Goal: Communication & Community: Answer question/provide support

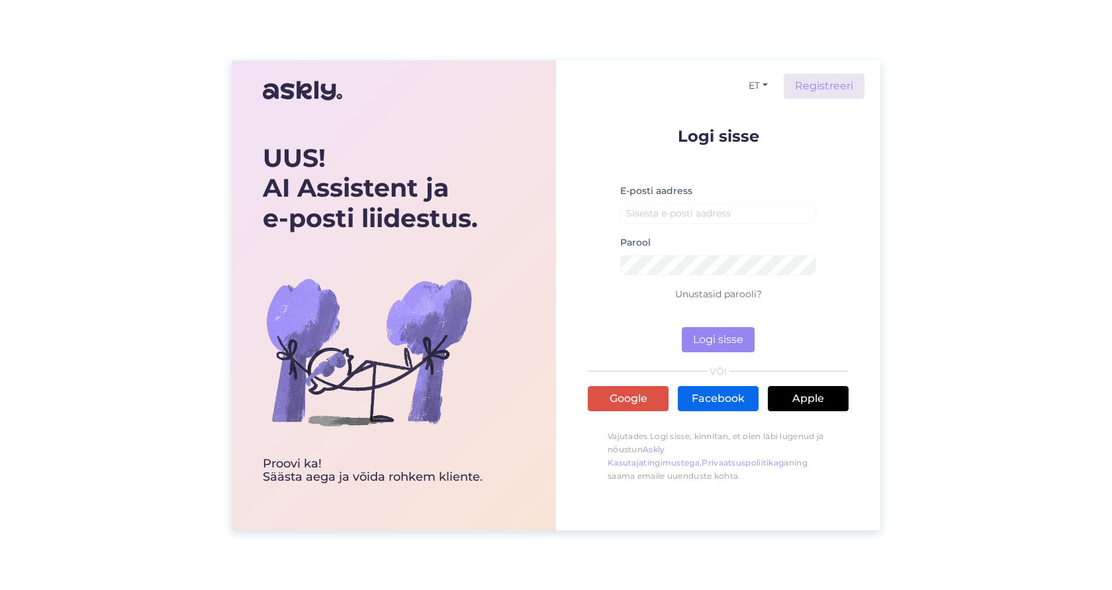
click at [703, 400] on link "Facebook" at bounding box center [718, 398] width 81 height 25
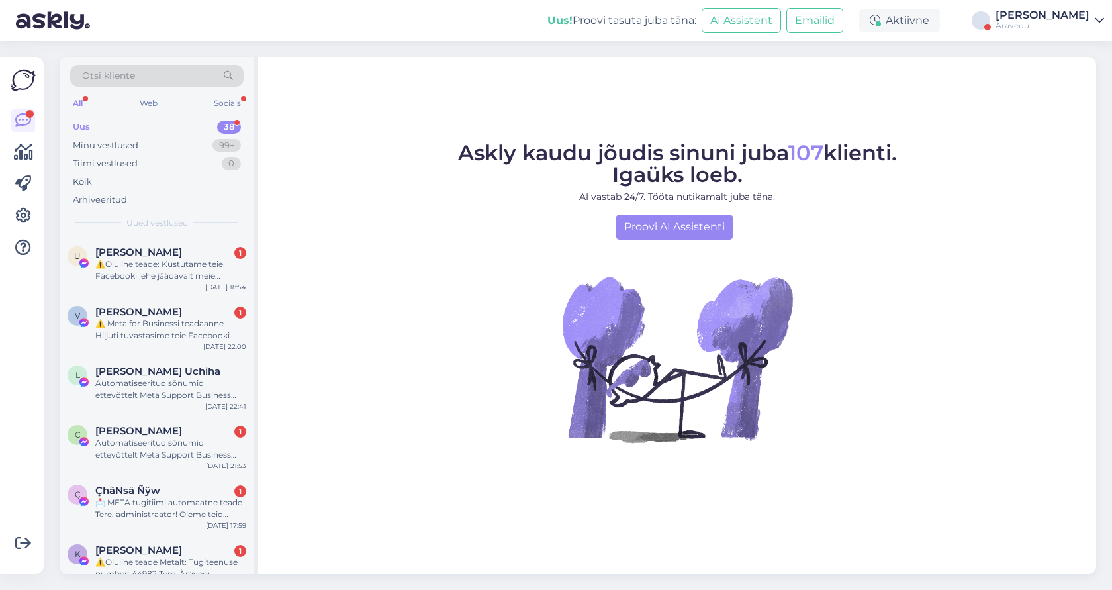
click at [1043, 23] on div "Äravedu" at bounding box center [1043, 26] width 94 height 11
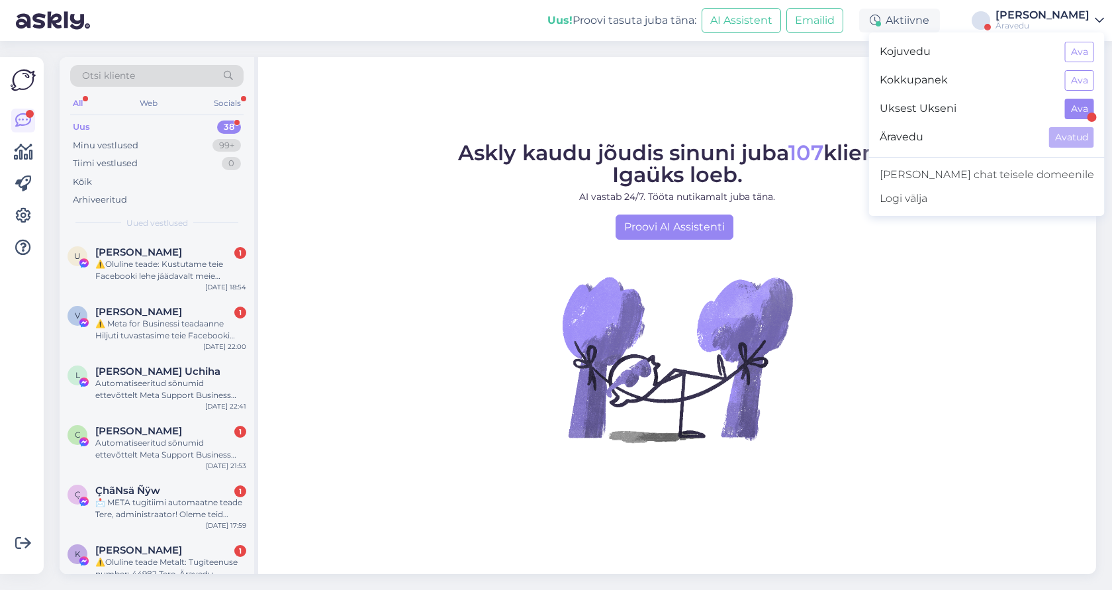
click at [1075, 113] on button "Ava" at bounding box center [1079, 109] width 29 height 21
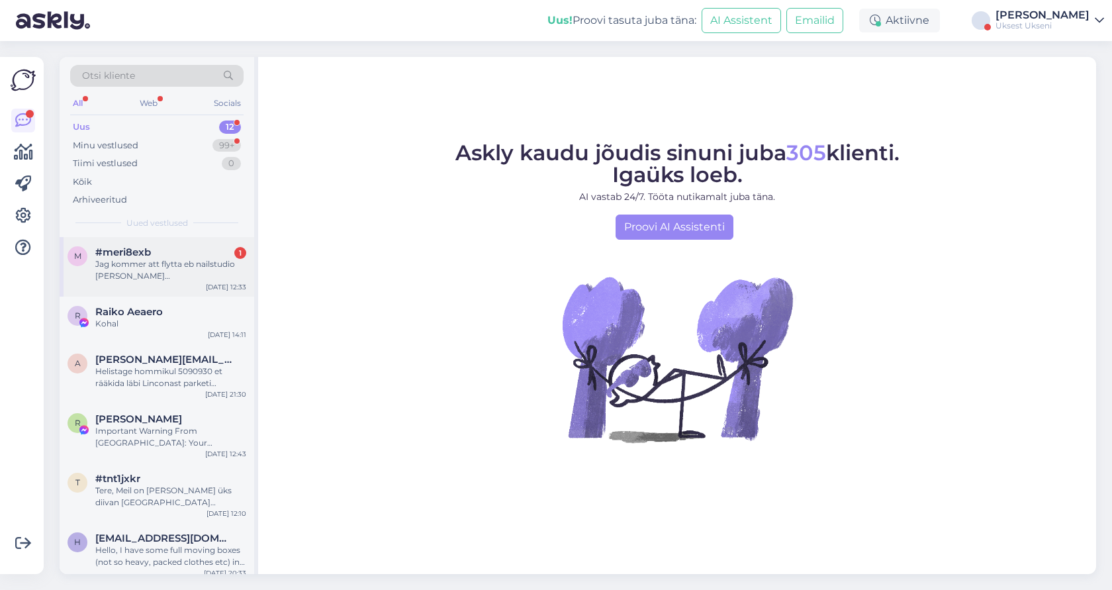
click at [142, 260] on div "Jag kommer att flytta eb nailstudio från Kohla Järve till Shiloute i Lithauen v…" at bounding box center [170, 270] width 151 height 24
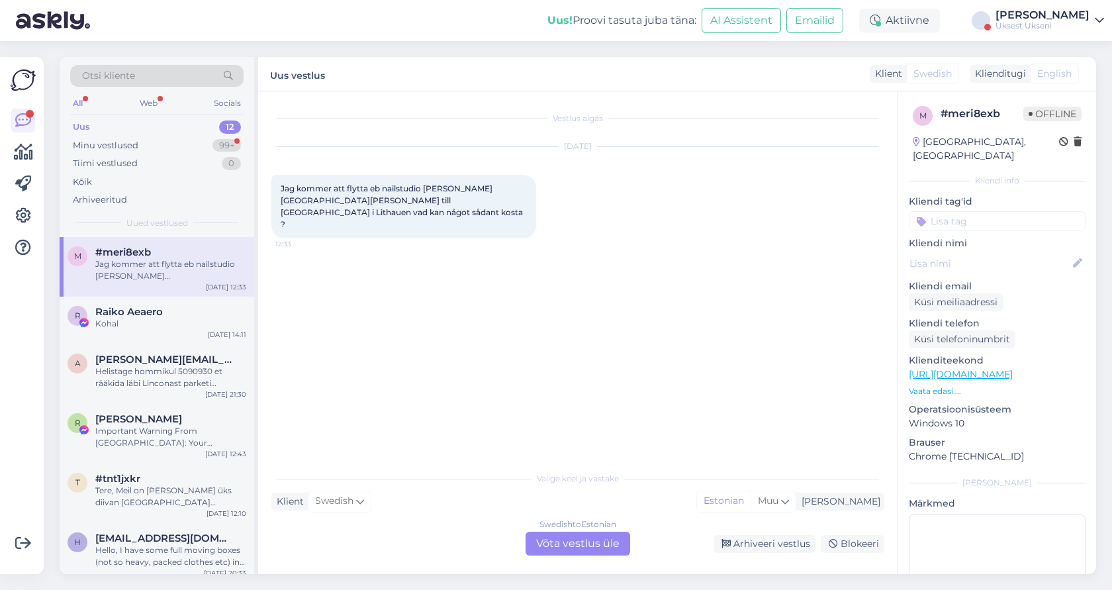
click at [557, 542] on div "Swedish to Estonian Võta vestlus üle" at bounding box center [578, 544] width 105 height 24
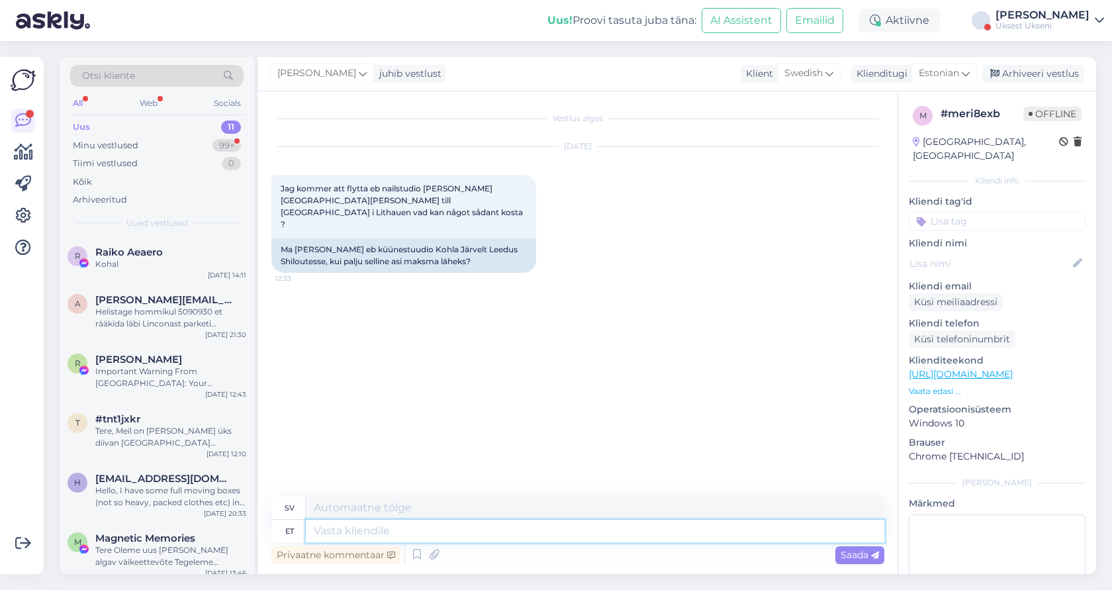
click at [399, 535] on textarea at bounding box center [595, 531] width 579 height 23
type textarea "Tere, k"
type textarea "Hej,"
type textarea "Tere, kahjuks"
type textarea "Hej, tyvärr"
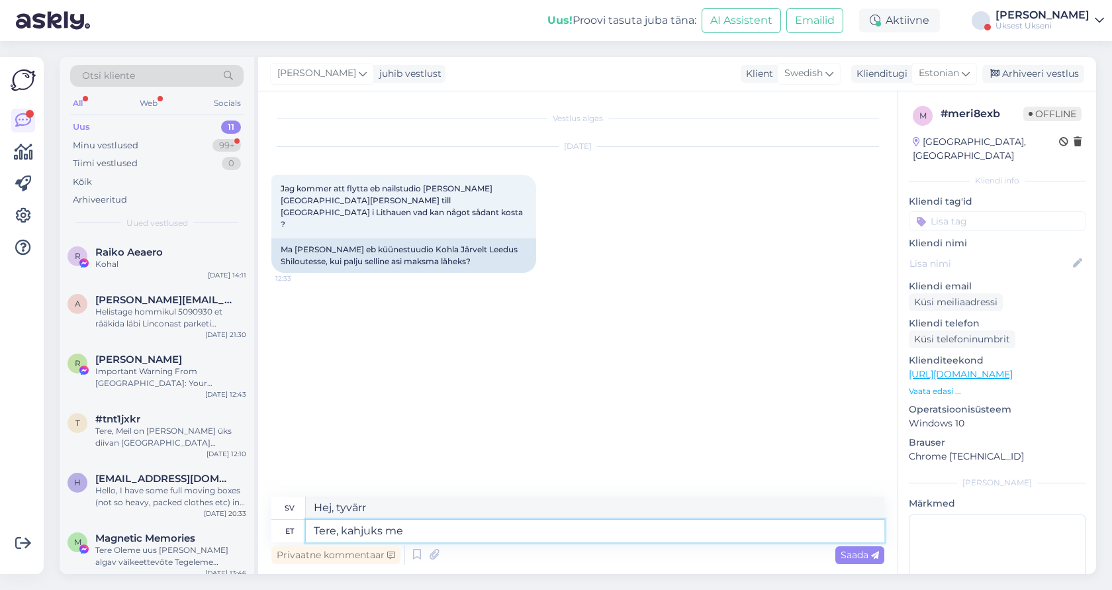
type textarea "Tere, kahjuks me l"
type textarea "Hej, tyvärr har vi"
type textarea "Tere, kahjuks me leetu ei"
type textarea "Hej, tyvärr är vi litauer"
type textarea "Tere, kahjuks me leetu ei"
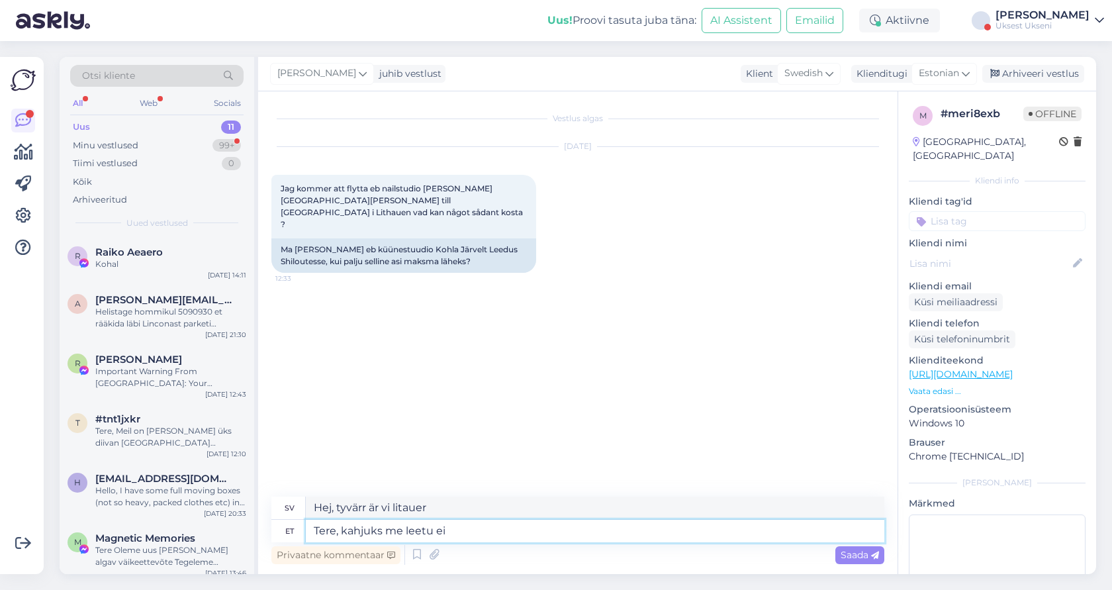
type textarea "Hej, tyvärr talar vi inte litauiska."
type textarea "Tere, kahjuks me leetu [PERSON_NAME]"
type textarea "Hej, tyvärr flyttar vi inte till Litauen."
type textarea "Tere, kahjuks me leetu [PERSON_NAME]"
click at [860, 557] on span "Saada" at bounding box center [860, 555] width 38 height 12
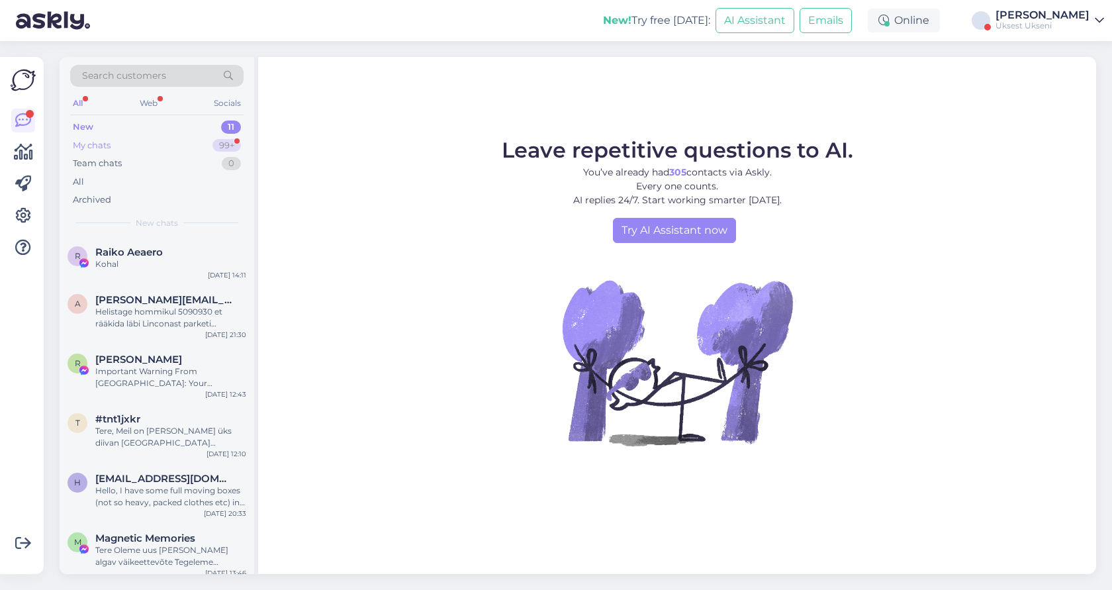
click at [143, 142] on div "My chats 99+" at bounding box center [156, 145] width 173 height 19
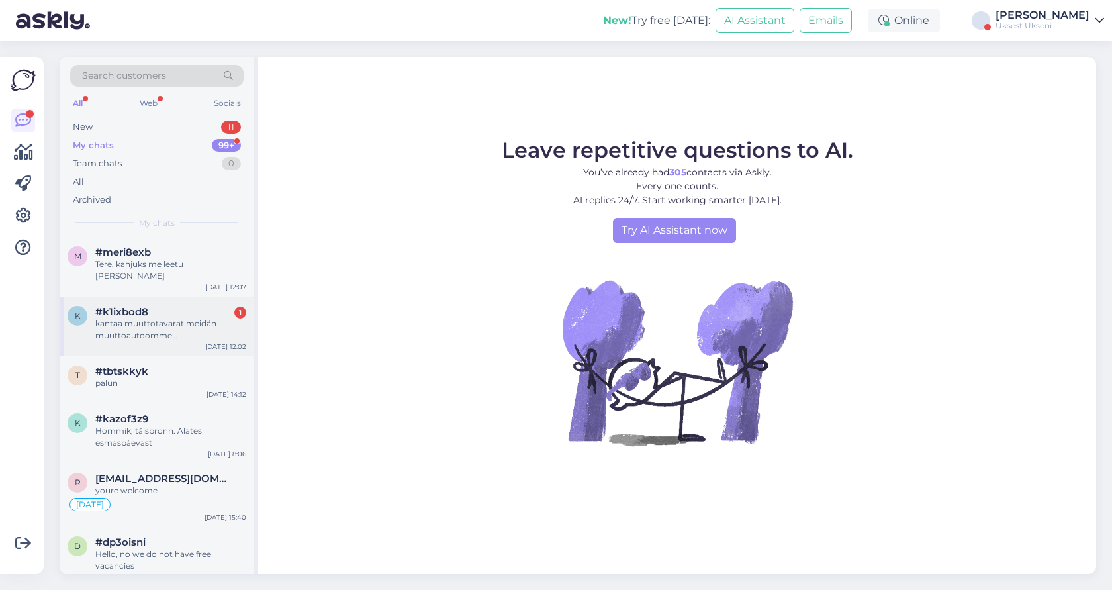
click at [179, 320] on div "kantaa muuttotavarat meidän muuttoautoomme [GEOGRAPHIC_DATA]." at bounding box center [170, 330] width 151 height 24
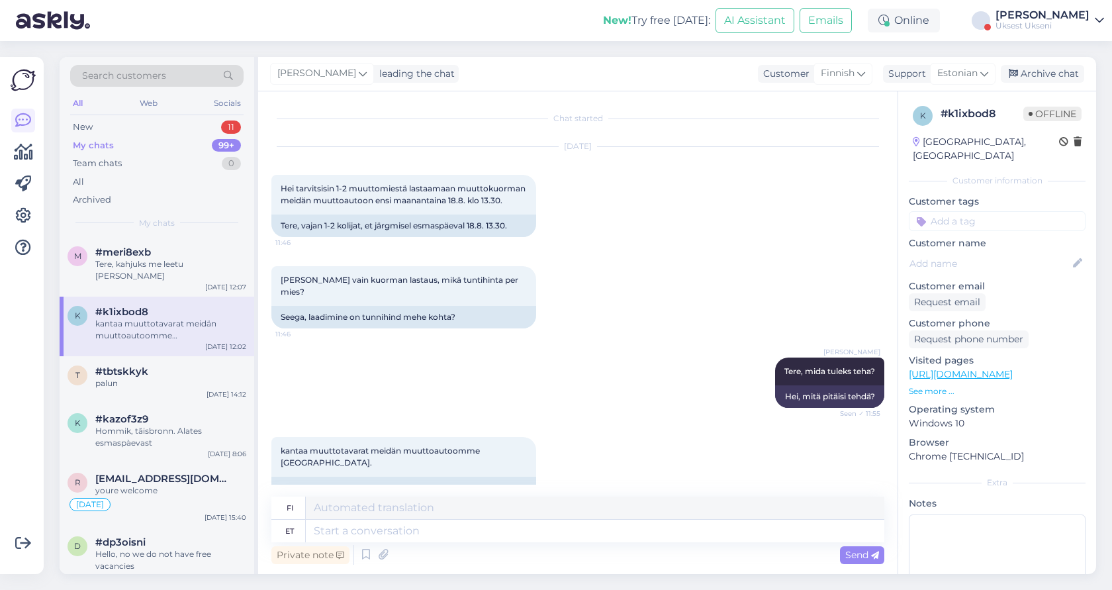
scroll to position [17, 0]
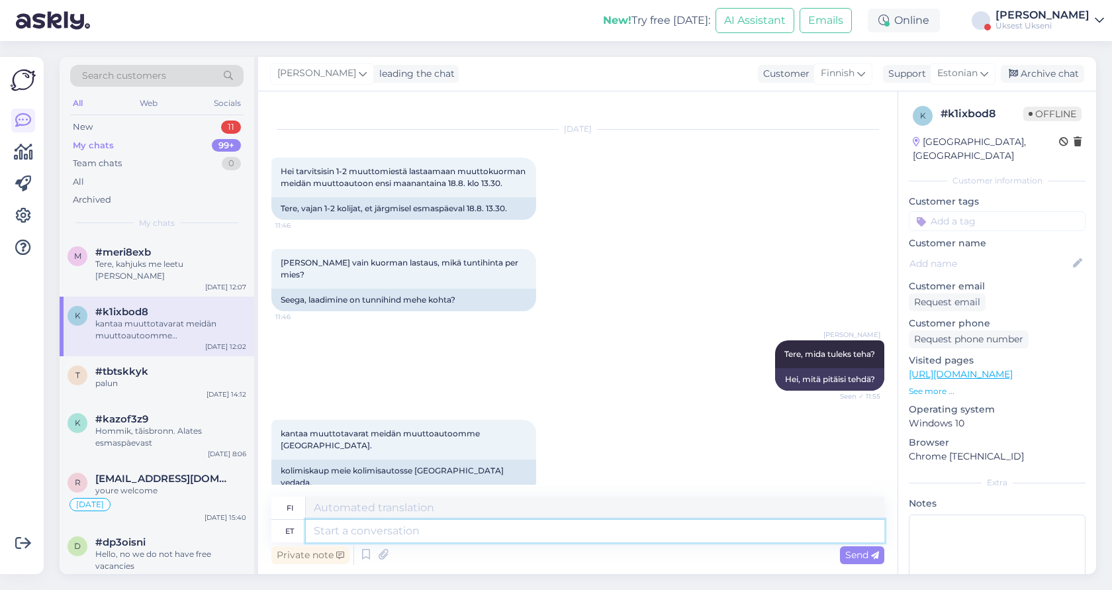
click at [377, 536] on textarea at bounding box center [595, 531] width 579 height 23
type textarea "Kus k"
type textarea "[PERSON_NAME]"
type textarea "Kus kohas t"
type textarea "Missä päin paikkaa"
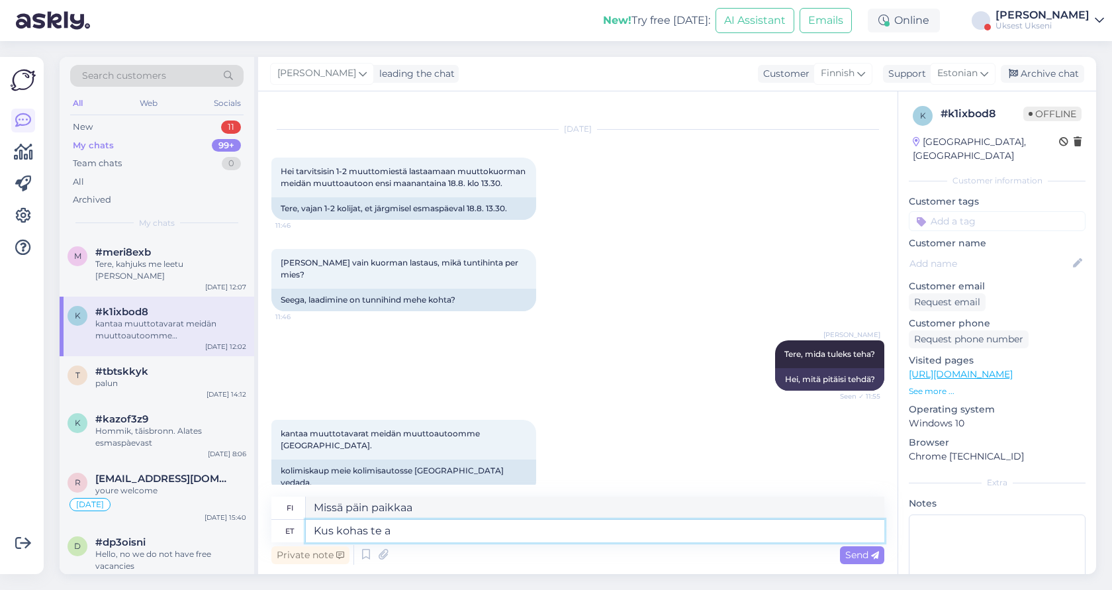
type textarea "Kus kohas te as"
type textarea "Missä olet?"
type textarea "Kus kohas te asute, mi"
type textarea "Missä sijaitset?"
type textarea "Kus kohas te asute, mis ko"
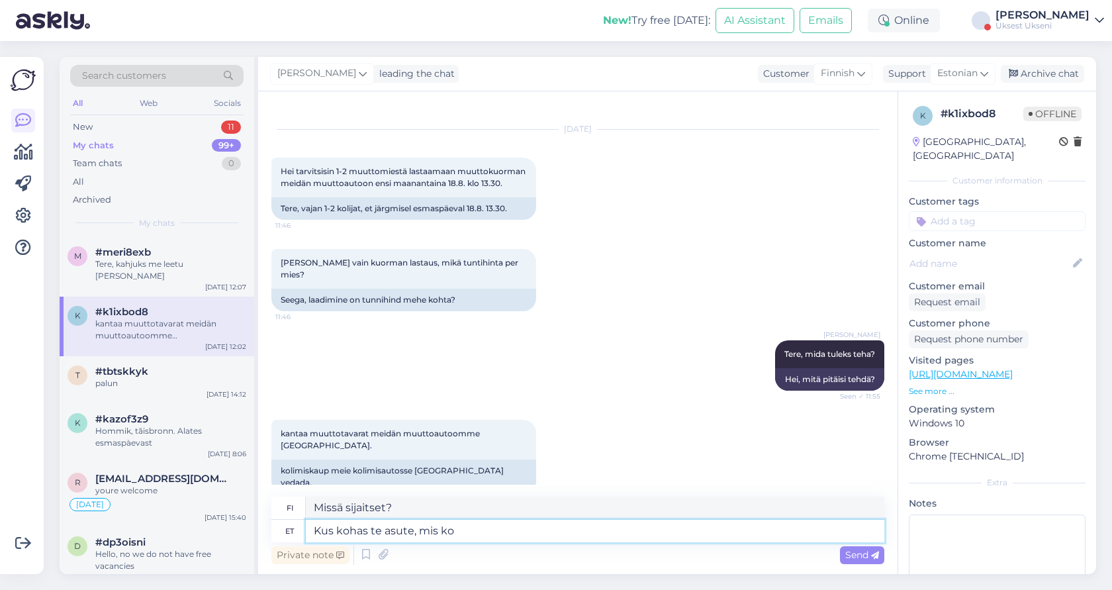
type textarea "Missä sijaitset, mitä"
type textarea "Kus kohas te asute, mis korrus, m"
type textarea "Missä sijaitset, missä kerroksessa?"
type textarea "Kus kohas te asute, mis korrus, mis k"
type textarea "Missä sijaitset, missä kerroksessa, mitä"
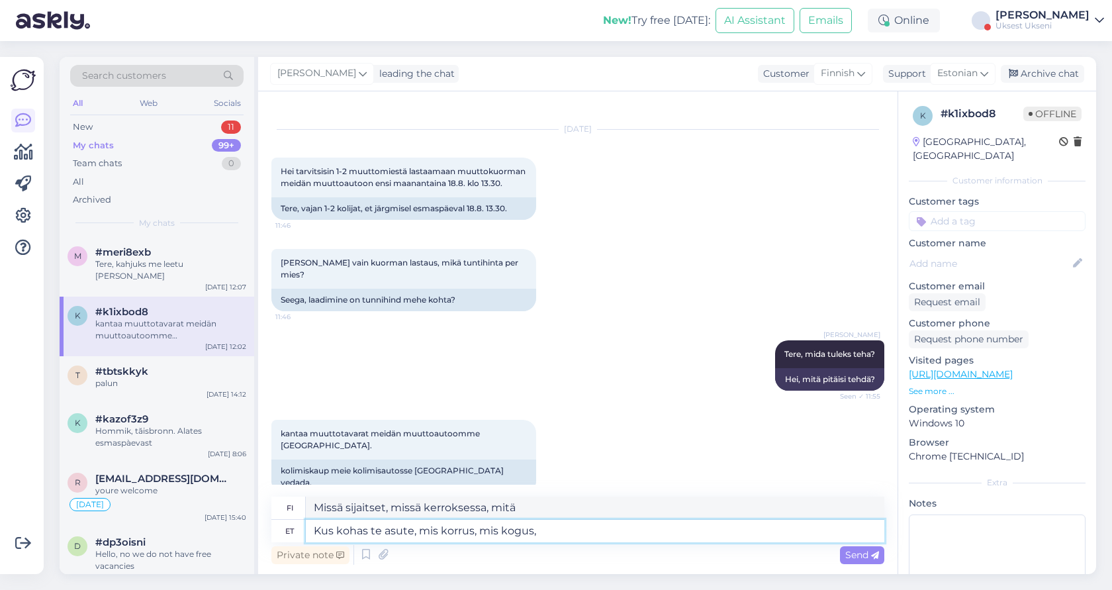
type textarea "Kus kohas te asute, mis korrus, mis kogus,"
type textarea "Missä sijaitset, millä kerroksessa, missä rakennuksessa?"
type textarea "Kus kohas te asute, mis korrus, mis kogus, kas pe"
type textarea "Missä sijaitset, millä kerroksessa, missä rakennuksessa olet?"
type textarea "Kus kohas te asute, mis korrus, mis kogus, kas peab pa"
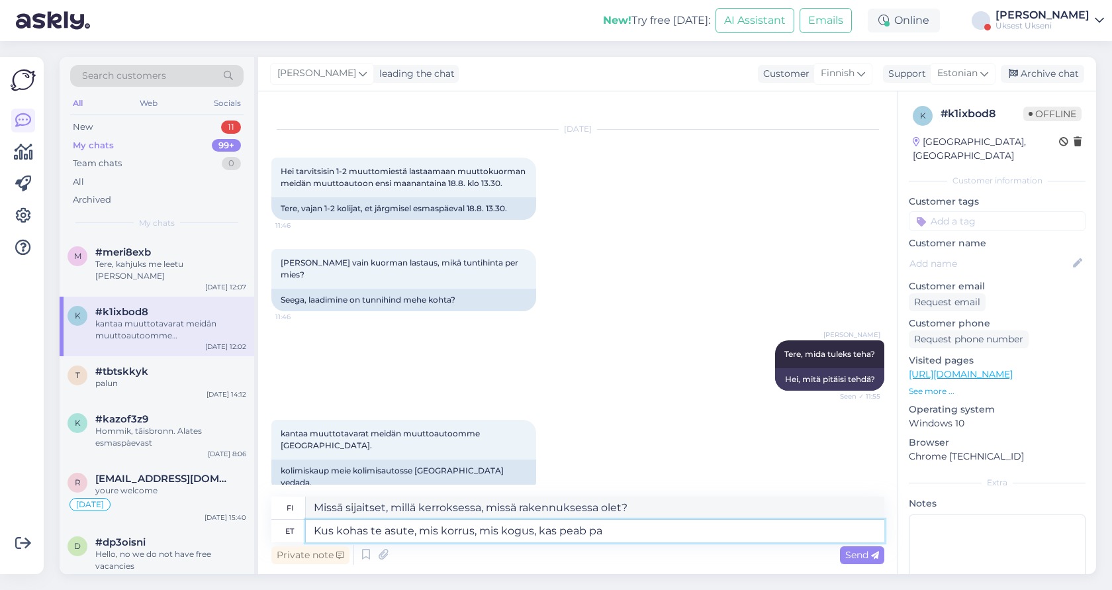
type textarea "Missä sijaitsette, millä kerroksessa, kuinka paljon, tarvitsetteko?"
type textarea "Kus kohas te asute, mis korrus, mis kogus, kas peab pakkime, ei"
type textarea "Missä sijaitsette, millä kerroksessa, mikä määrä, pitääkö meidän pakata?"
type textarea "Kus kohas te asute, mis korrus, mis kogus, kas peab pakkime, ei ol"
type textarea "Missä sijaitsette, millä kerroksessa, mikä määrä, pitääkö meidän pakata, ei"
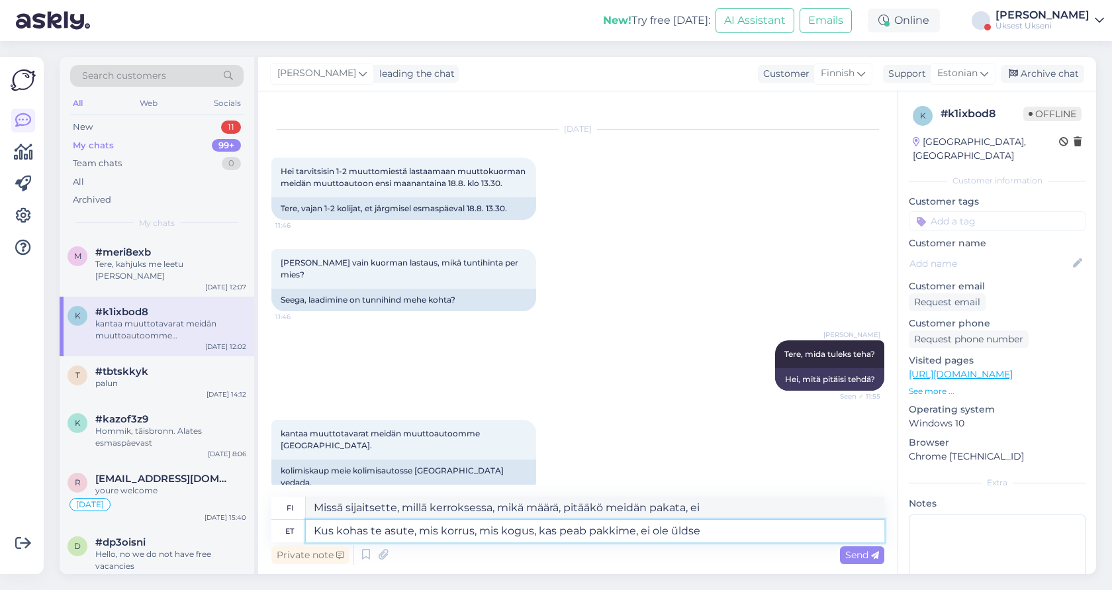
type textarea "Kus kohas te asute, mis korrus, mis kogus, kas peab pakkime, ei ole üldse i"
type textarea "Missä sijaitsette, millä kerroksessa, kuinka paljon, pitääkö meidän pakata, sil…"
type textarea "Kus kohas te asute, mis korrus, mis kogus, kas peab pakkime, ei ole üldse infot…"
type textarea "Missä sijaitsette, millä kerroksessa, kuinka paljon, pitääkö meidän pakata, ei …"
type textarea "Kus kohas te asute, mis korrus, mis kogus, kas peab pakkime, ei ole üldse infot…"
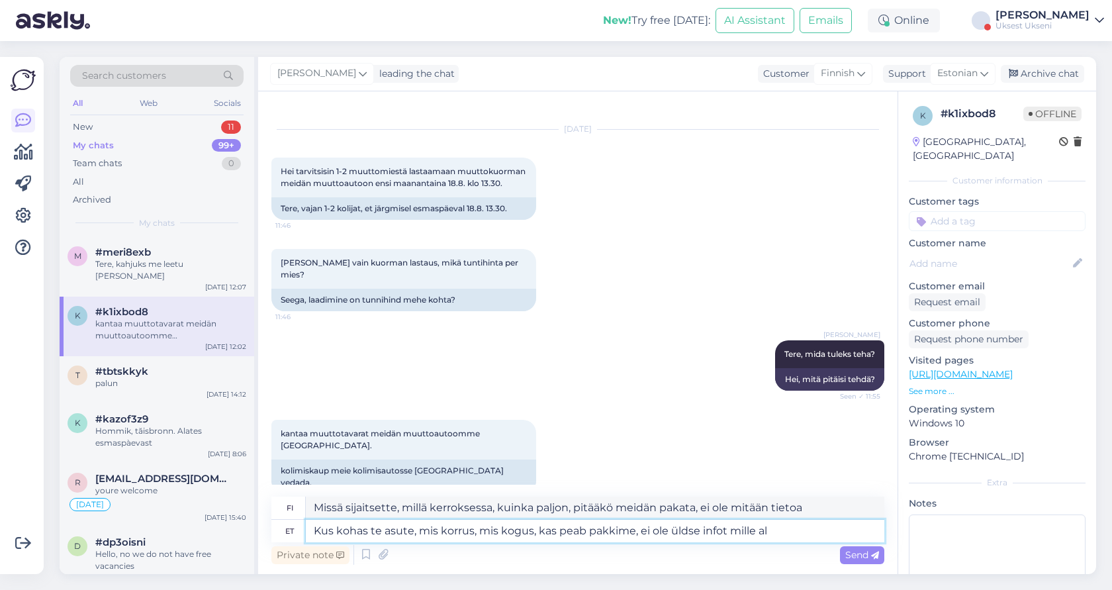
type textarea "Missä sijaitsette, millä kerroksessa, mikä määrä, pitääkö meidän pakata, ei ole…"
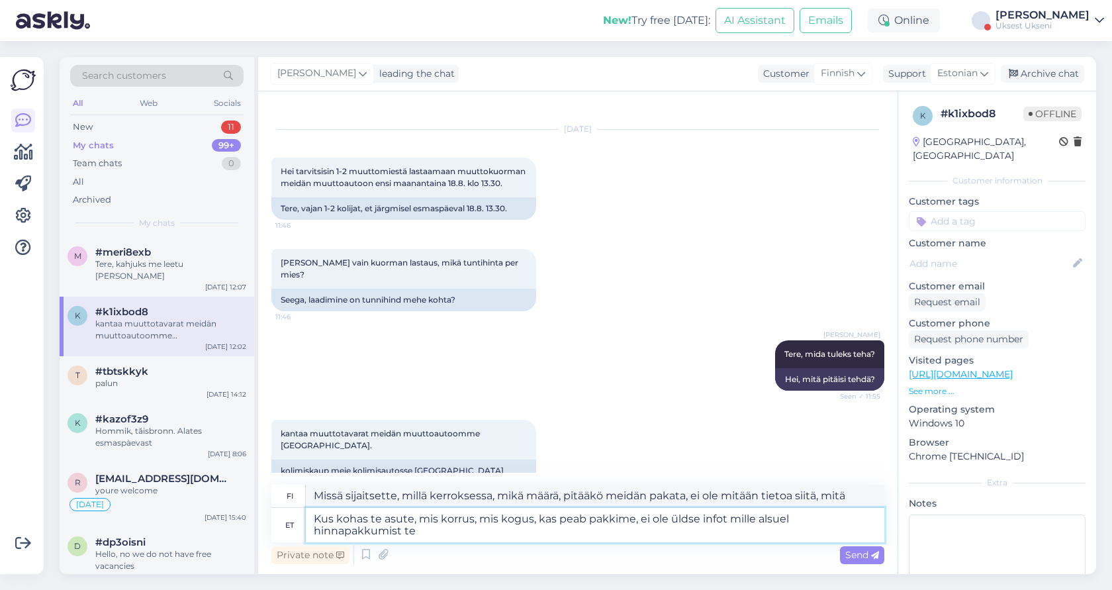
type textarea "Kus kohas te asute, mis korrus, mis kogus, kas peab pakkime, ei ole üldse infot…"
type textarea "Missä sijaitsette, millä kerroksessa, kuinka paljon, mitä meidän täytyy pakata,…"
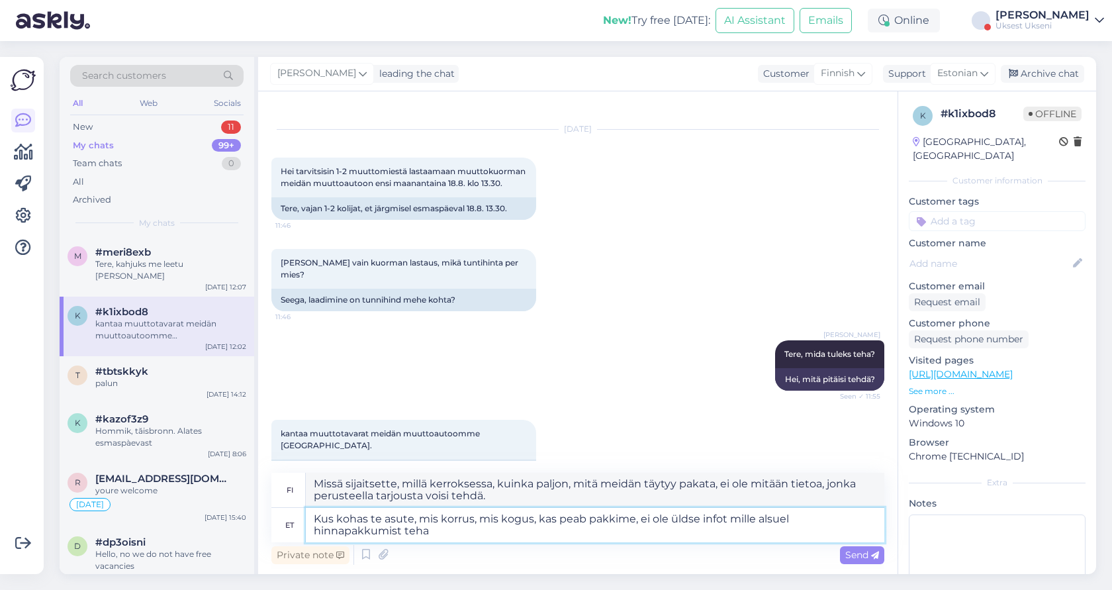
type textarea "Kus kohas te asute, mis korrus, mis kogus, kas peab pakkime, ei ole üldse infot…"
type textarea "Missä sijaitsette, millä kerroksessa, mikä määrä, mitä meidän täytyy pakata, ei…"
type textarea "Kus kohas te asute, mis korrus, mis kogus, kas peab pakkime, ei ole üldse infot…"
type textarea "Missä sijaitsette, [PERSON_NAME], mikä määrä, tarvitseeko meidän pakata, ei ole…"
type textarea "Kus kohas te asute, mis korrus, mis kogus, kas peab pakkime, ei ole üldse infot…"
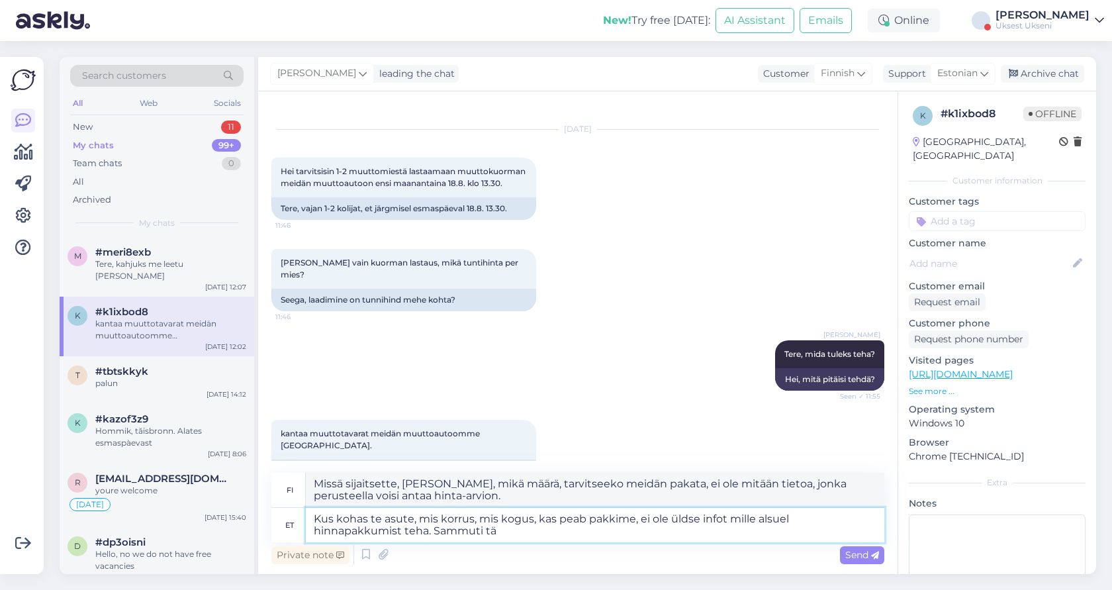
type textarea "Missä sijaitsette, [PERSON_NAME], mikä määrä, tarvitseeko meidän pakata – ei ol…"
type textarea "Kus kohas te asute, mis korrus, mis kogus, kas peab pakkime, ei ole üldse infot…"
type textarea "Missä sijaitsette, [PERSON_NAME], mikä määrä, tarvitseeko meidän pakata – ei ol…"
type textarea "Kus kohas te asute, mis korrus, mis kogus, kas peab pakkime, ei ole üldse infot…"
type textarea "Missä sijaitsette, [PERSON_NAME], mikä määrä, tarvitseeko meidän pakata – ei ol…"
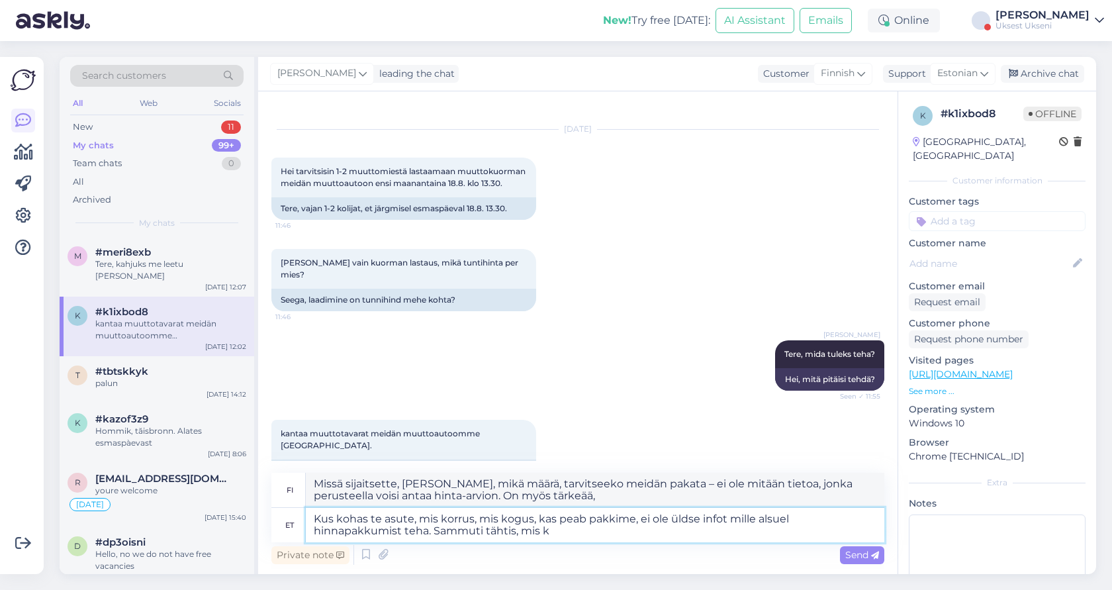
type textarea "Kus kohas te asute, mis korrus, mis kogus, kas peab pakkime, ei ole üldse infot…"
type textarea "Missä sijaitsette, [PERSON_NAME], mikä määrä, onko meidän pakattava – ei ole mi…"
type textarea "Kus kohas te asute, mis korrus, mis kogus, kas peab pakkime, ei ole üldse infot…"
type textarea "Missä sijaitsette, millä kerroksessa, kuinka paljon, mitä meidän täytyy pakata,…"
type textarea "Kus kohas te asute, mis korrus, mis kogus, kas peab pakkime, ei ole üldse infot…"
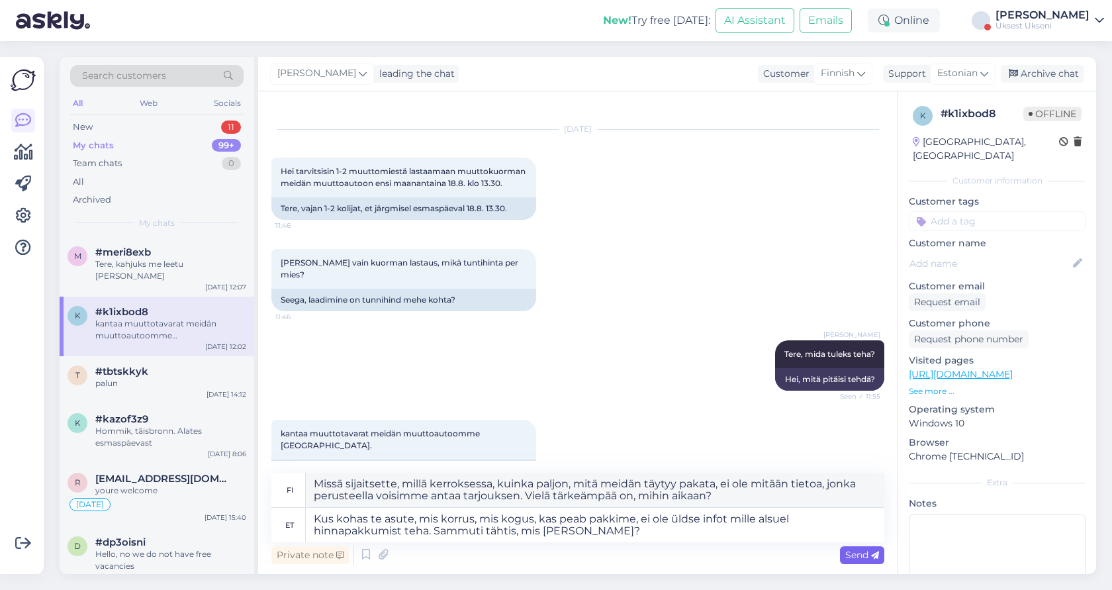
click at [850, 553] on span "Send" at bounding box center [862, 555] width 34 height 12
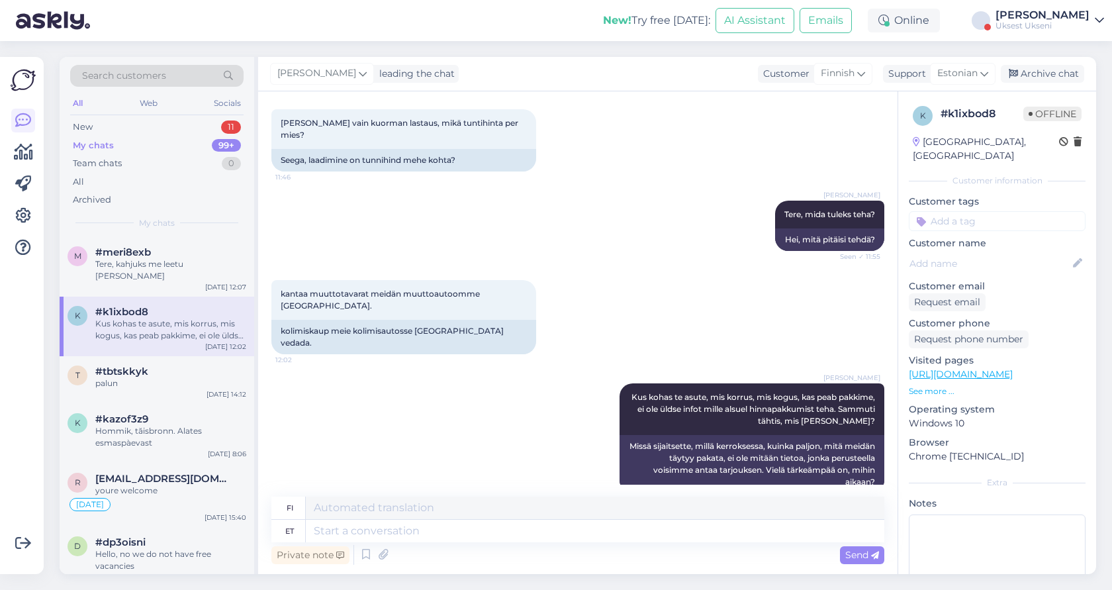
scroll to position [156, 0]
click at [379, 533] on textarea at bounding box center [595, 531] width 579 height 23
type textarea "Kellaaeg"
type textarea "Aika"
type textarea "Kellaaeg olemas 1"
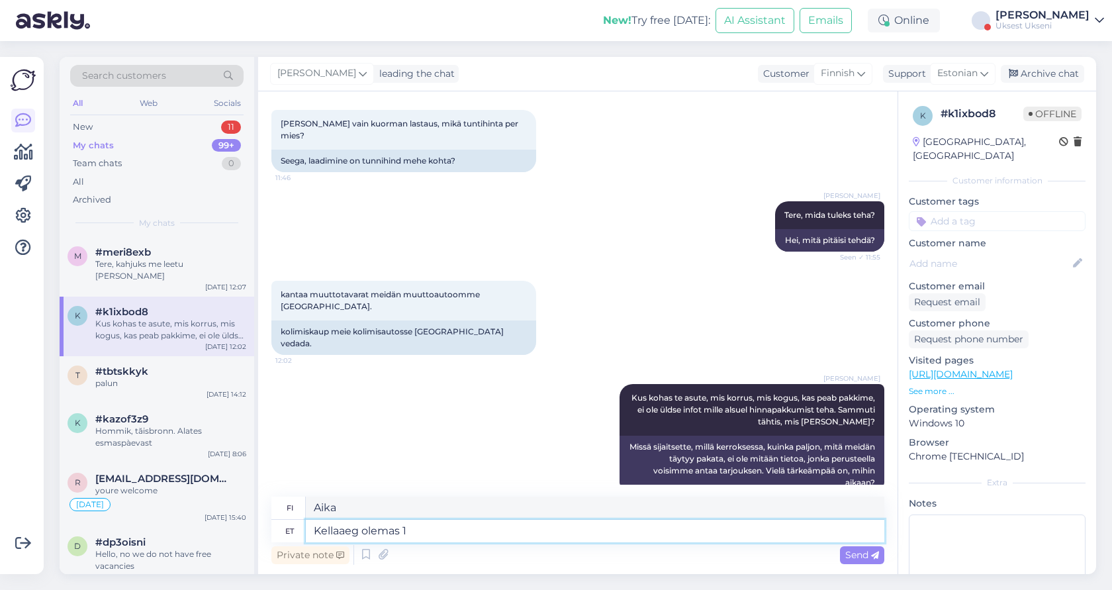
type textarea "Käytettävissä oleva aika"
type textarea "Kellaaeg olemas 13.30"
type textarea "Kello on 13.30"
type textarea "Kellaaeg olemas 13.30, s"
type textarea "Kello on 13.30,"
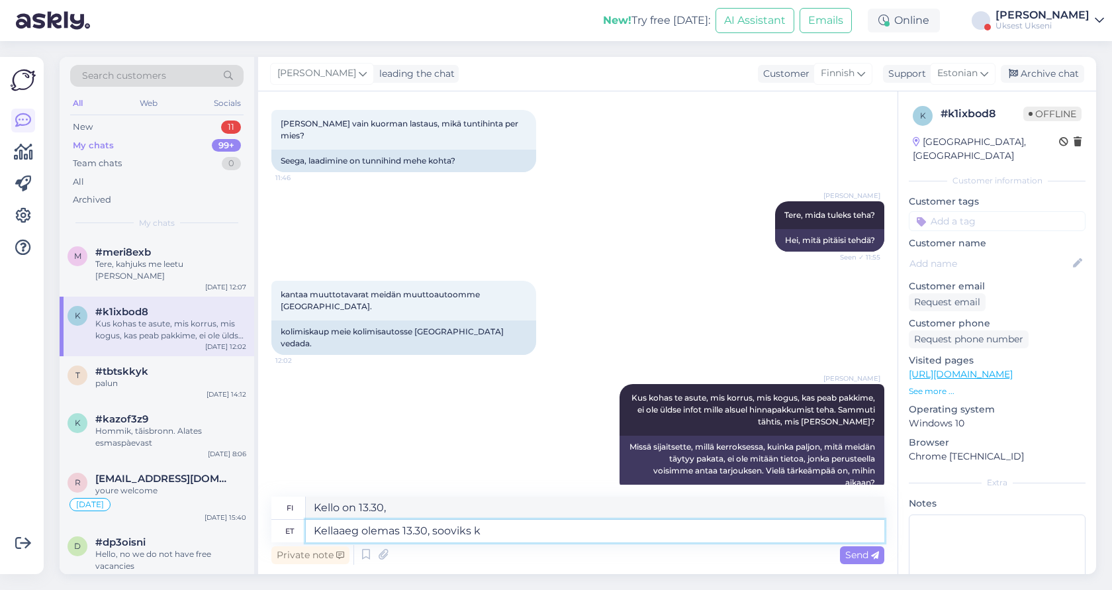
type textarea "Kellaaeg olemas 13.30, sooviks ka"
type textarea "Kello on 13.30, haluaisin"
type textarea "Kellaaeg olemas 13.30, sooviks ka T"
type textarea "Kello on 13.30, [PERSON_NAME]"
type textarea "Kellaaeg olemas 13.30, sooviks [PERSON_NAME] i"
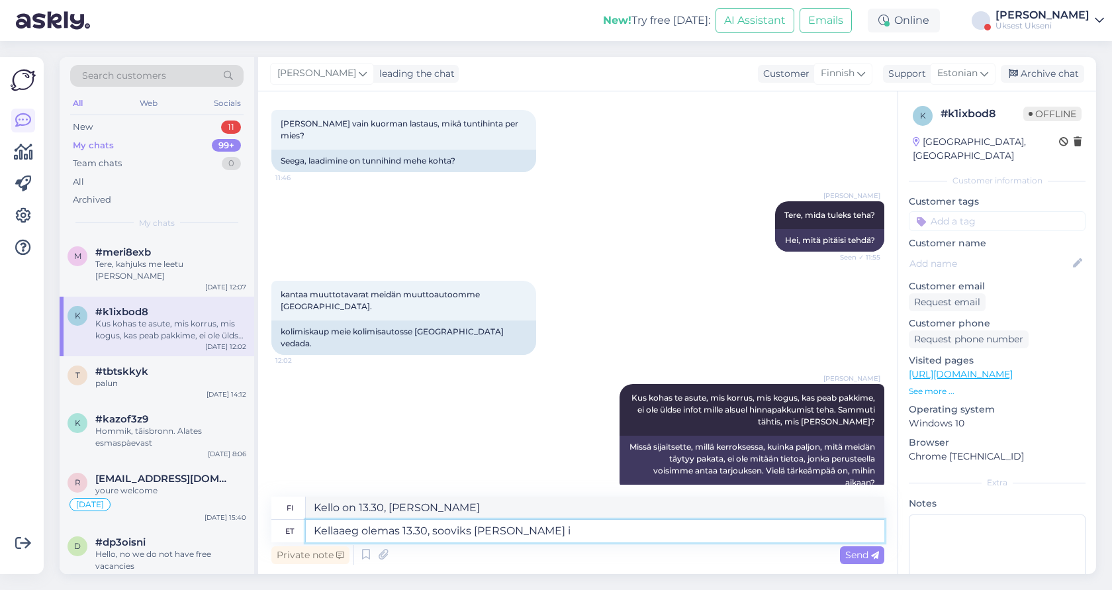
type textarea "Kello on 13.30, [PERSON_NAME] haluaisin tiistain."
type textarea "Kellaaeg olemas 13.30, sooviks [PERSON_NAME] infot: aa"
type textarea "Kello on 13.30, haluaisin myös lisätietoja:"
type textarea "Kellaaeg olemas 13.30, sooviks [PERSON_NAME] infot: aadress, korr"
type textarea "Kello on 13.30, haluaisin myös muita tietoja: osoitteen,"
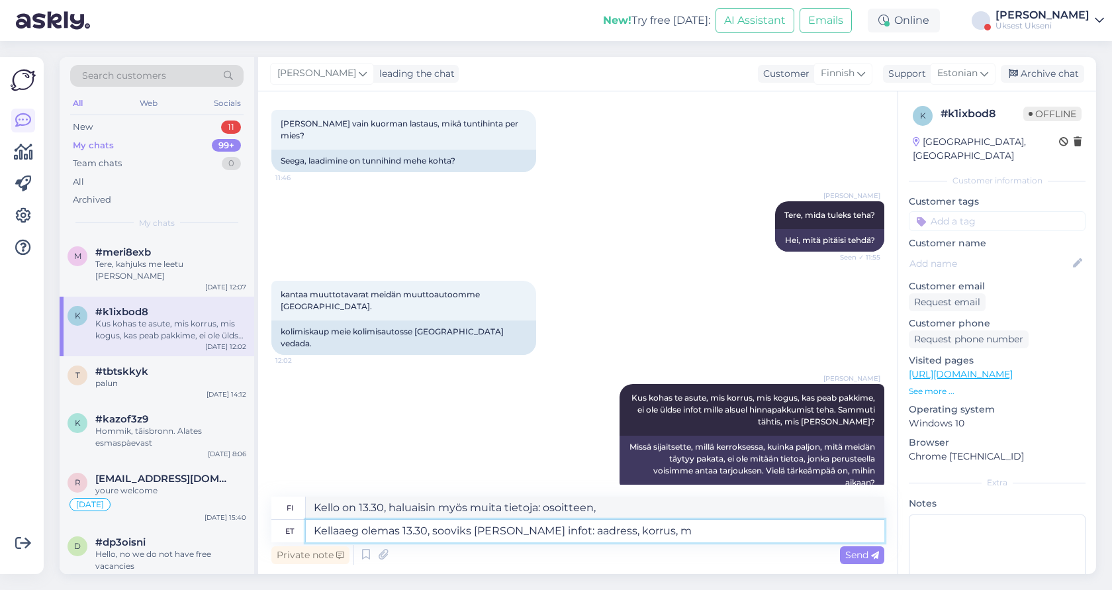
type textarea "Kellaaeg olemas 13.30, sooviks [PERSON_NAME] infot: aadress, korrus, mi"
type textarea "Kello on 13.30, haluaisin myös muita tietoja: osoitteen, kerroksen,"
type textarea "Kellaaeg olemas 13.30, sooviks [PERSON_NAME] infot: aadress, korrus, mida"
type textarea "Kello on 13.30, haluaisin myös muita tietoja: osoitteen, kerroksen, mitä"
type textarea "Kellaaeg olemas 13.30, sooviks [PERSON_NAME] infot: aadress, korrus, mida peab"
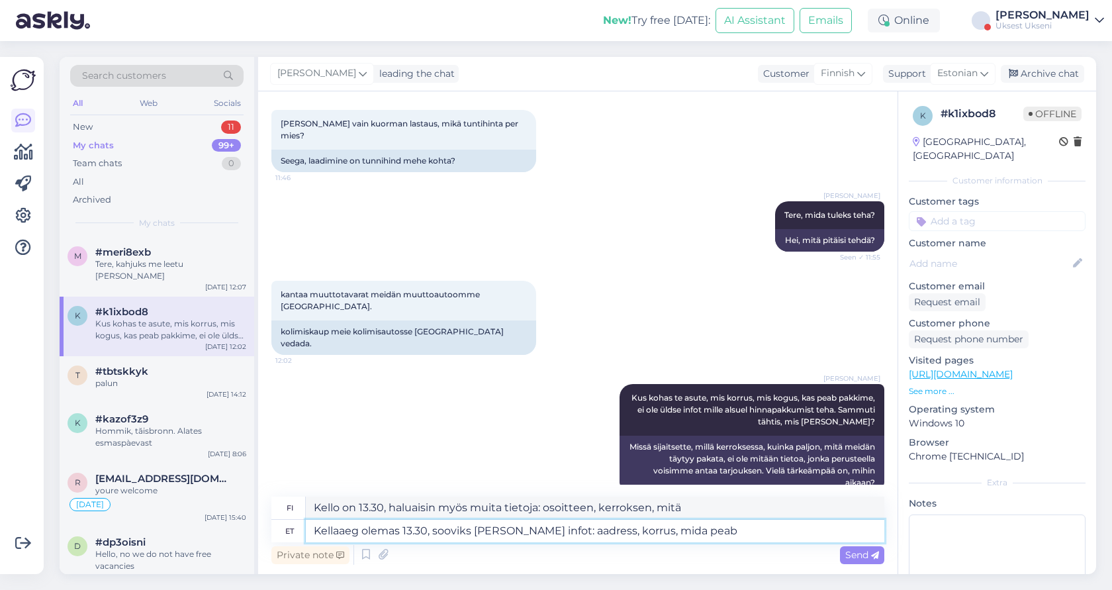
type textarea "Kello on 13.30, haluaisin myös lisätietoja: osoitteen, kerroksen, mitä tehdä."
type textarea "Kellaaeg olemas 13.30, sooviks [PERSON_NAME] infot: aadress, korrus, mida peab …"
type textarea "Kello on 13.30, haluaisin myös muita tietoja: osoitteen, kerroksen, mitä pidetä…"
type textarea "Kellaaeg olemas 13.30, sooviks [PERSON_NAME] infot: aadress, korrus, mida peab …"
type textarea "Kello on 13.30, haluaisin myös muita tietoja: osoitteen, kerroksen, mitä pidetä…"
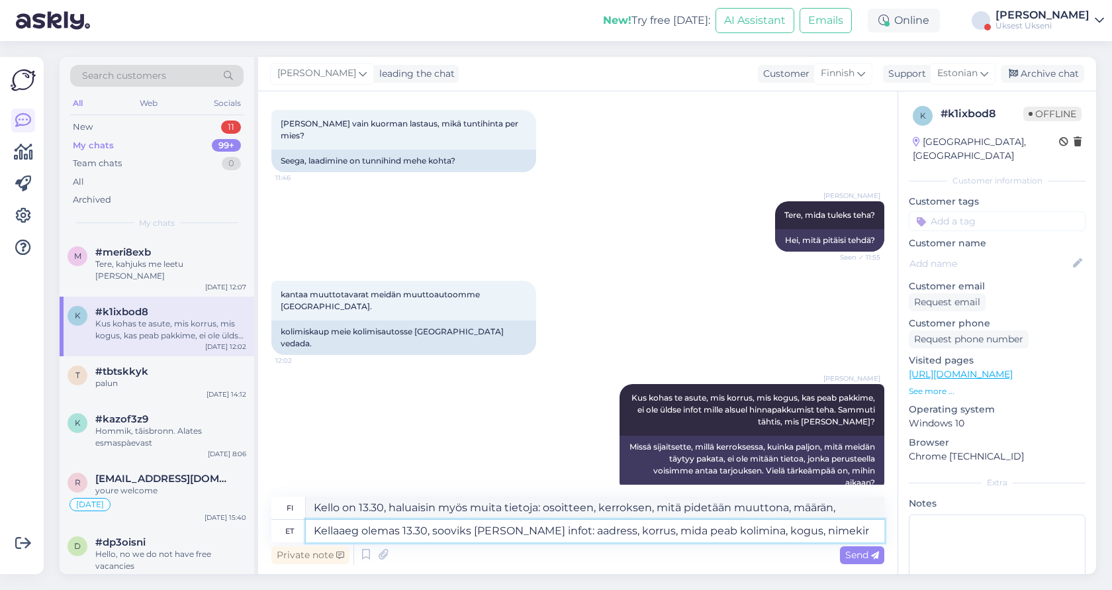
type textarea "Kellaaeg olemas 13.30, sooviks [PERSON_NAME] infot: aadress, korrus, mida peab …"
type textarea "Kello on 13.30, haluaisin myös muita tietoja: osoitteen, kerroksen, mitä pidetä…"
type textarea "Kellaaeg olemas 13.30, sooviks [PERSON_NAME] infot: aadress, korrus, mida peab …"
click at [862, 552] on span "Send" at bounding box center [862, 555] width 34 height 12
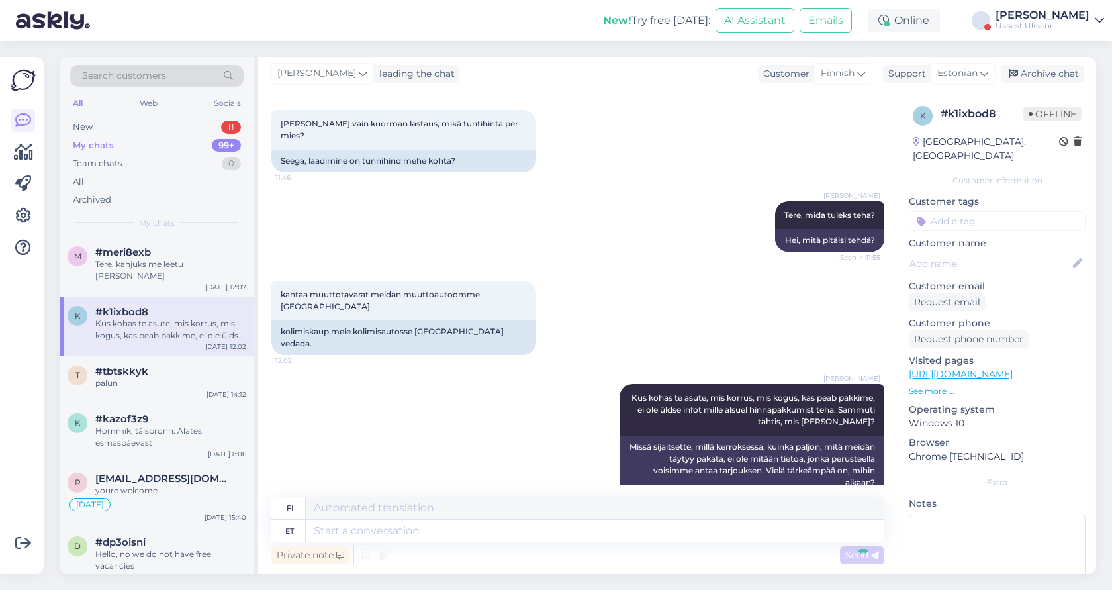
scroll to position [260, 0]
